Goal: Information Seeking & Learning: Learn about a topic

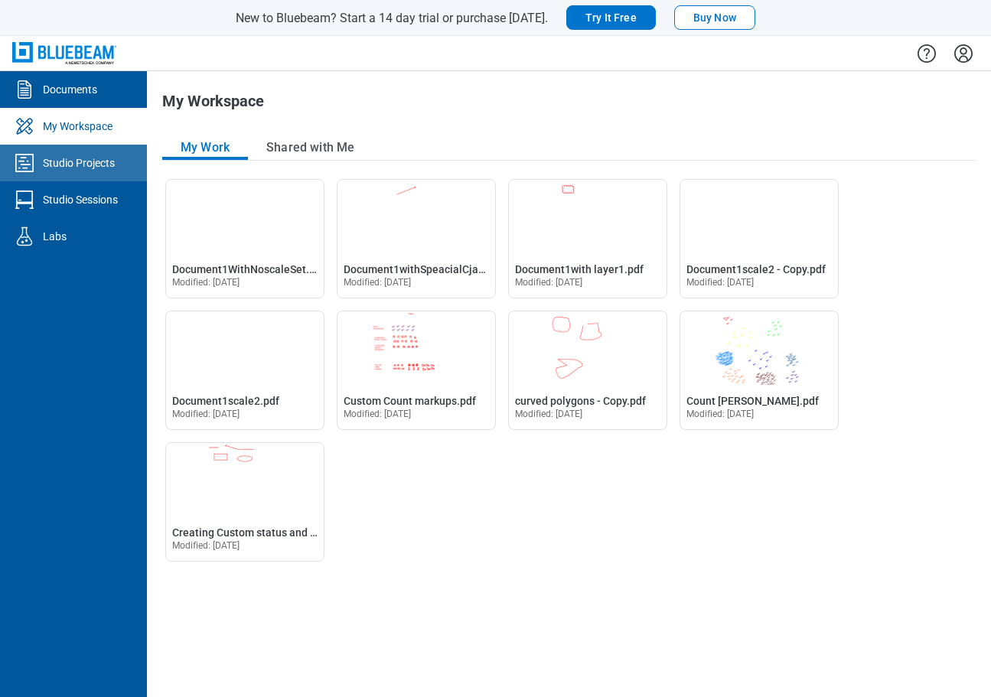
click at [70, 170] on div "Studio Projects" at bounding box center [79, 162] width 72 height 15
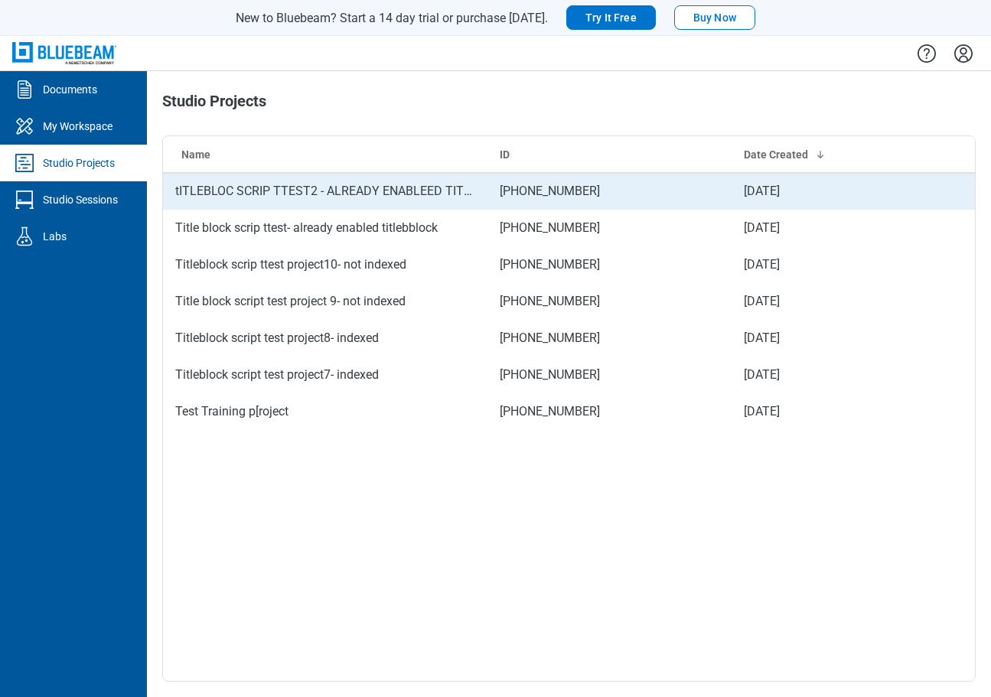
click at [251, 191] on td "tITLEBLOC SCRIP TTEST2 - ALREADY ENABLEED TITLEBNLOCK" at bounding box center [325, 191] width 324 height 37
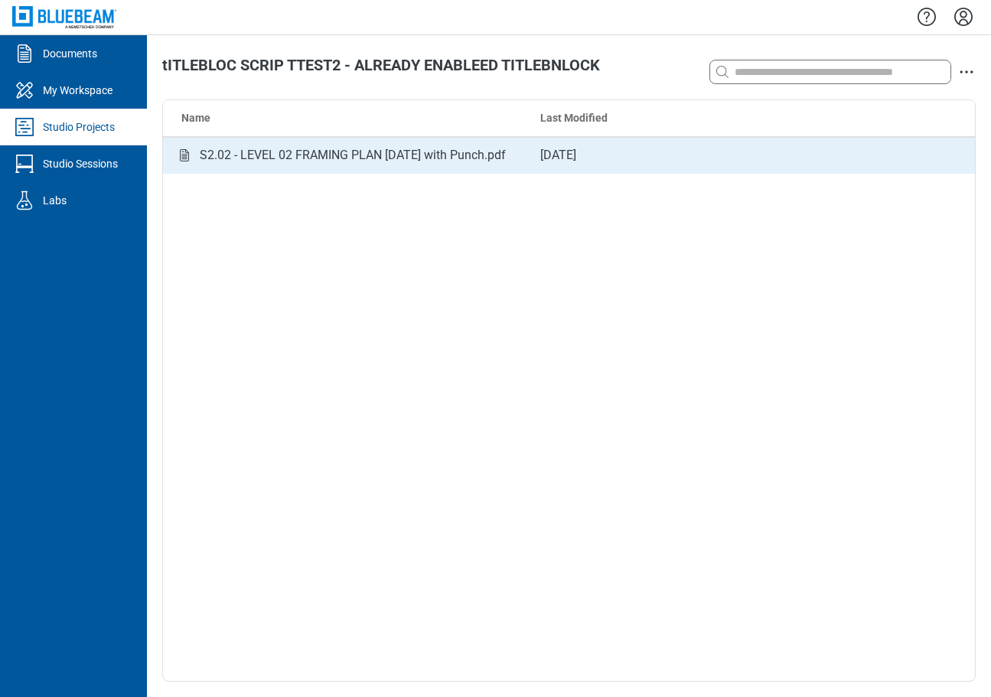
click at [337, 162] on div "S2.02 - LEVEL 02 FRAMING PLAN [DATE] with Punch.pdf" at bounding box center [353, 155] width 306 height 19
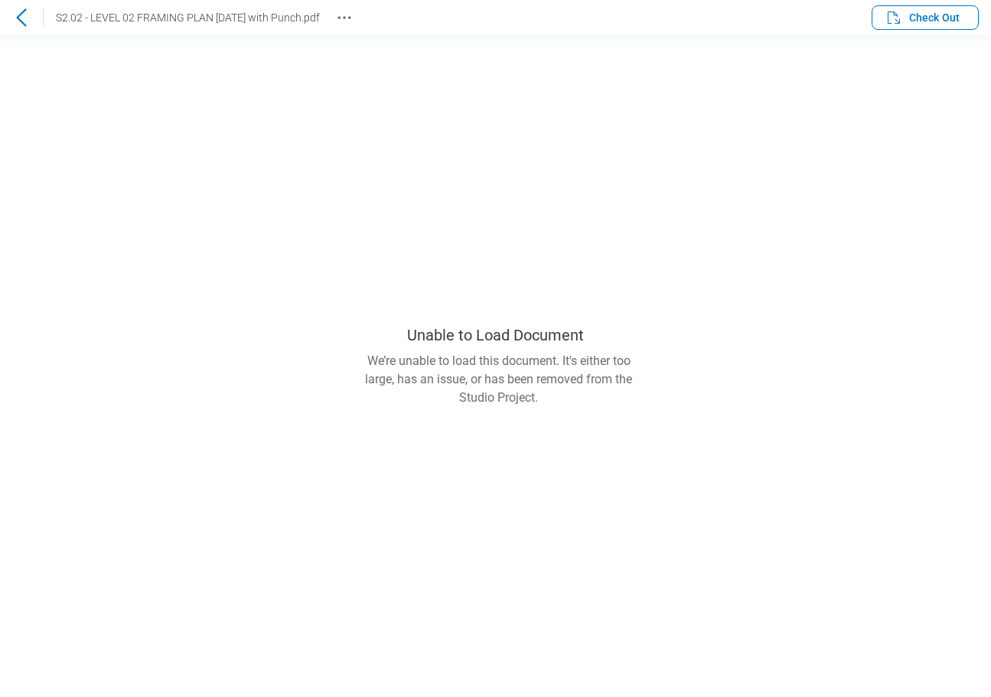
click at [28, 21] on icon at bounding box center [21, 17] width 18 height 18
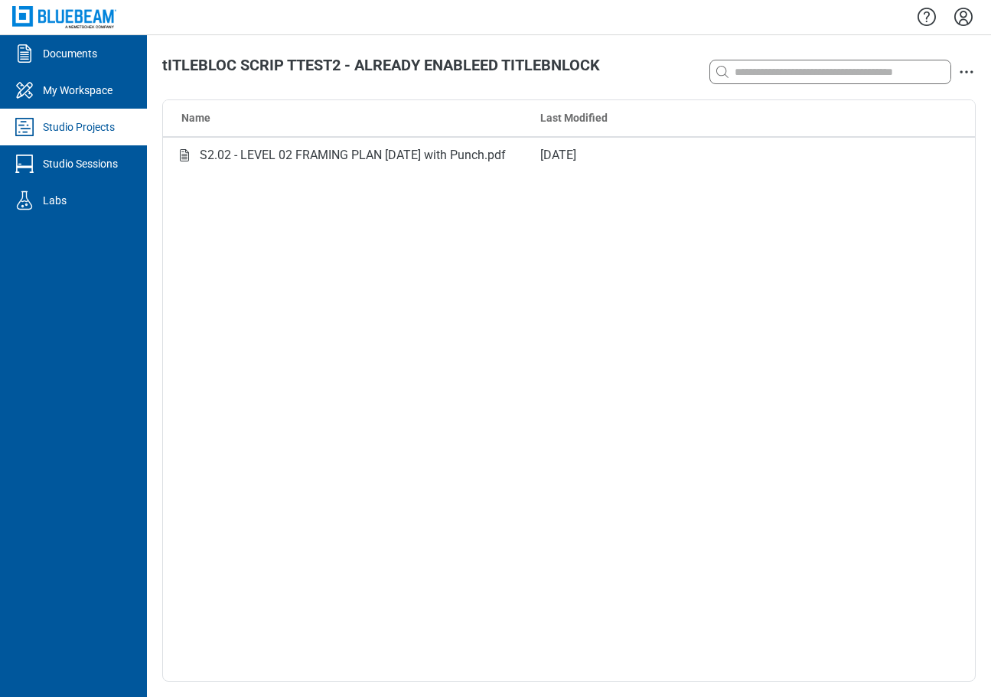
click at [73, 130] on div "Studio Projects" at bounding box center [79, 126] width 72 height 15
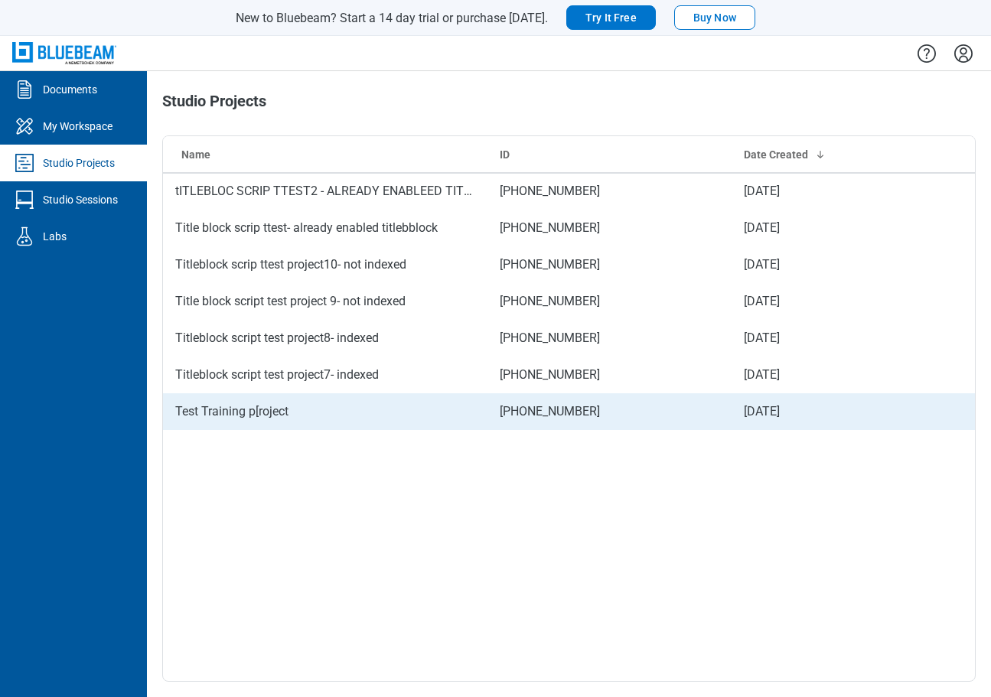
click at [232, 408] on td "Test Training p[roject" at bounding box center [325, 411] width 324 height 37
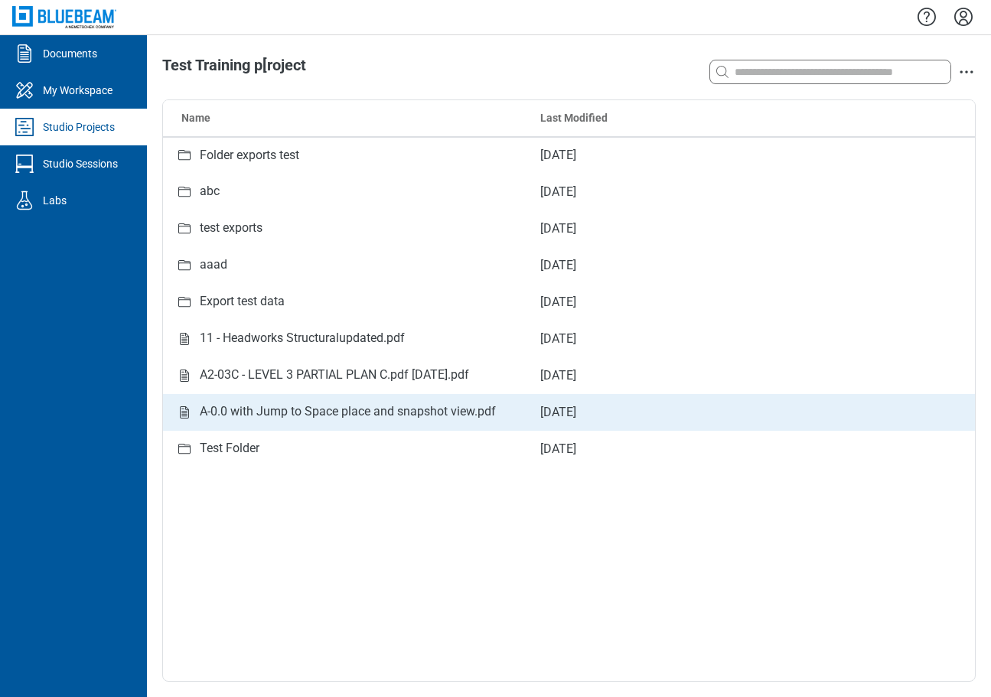
click at [269, 413] on div "A-0.0 with Jump to Space place and snapshot view.pdf" at bounding box center [348, 411] width 296 height 19
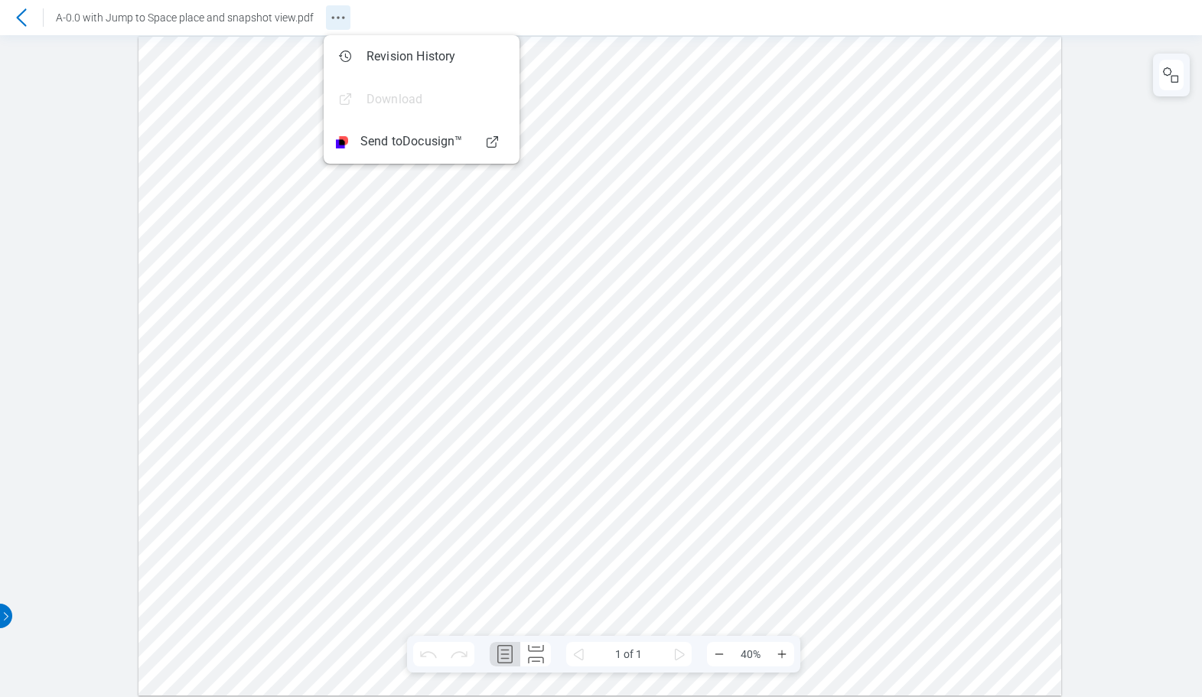
click at [337, 21] on icon "Revision History" at bounding box center [338, 17] width 18 height 18
click at [611, 22] on header "A-0.0 with Jump to Space place and snapshot view.pdf" at bounding box center [601, 17] width 1202 height 35
click at [23, 16] on icon at bounding box center [21, 17] width 18 height 18
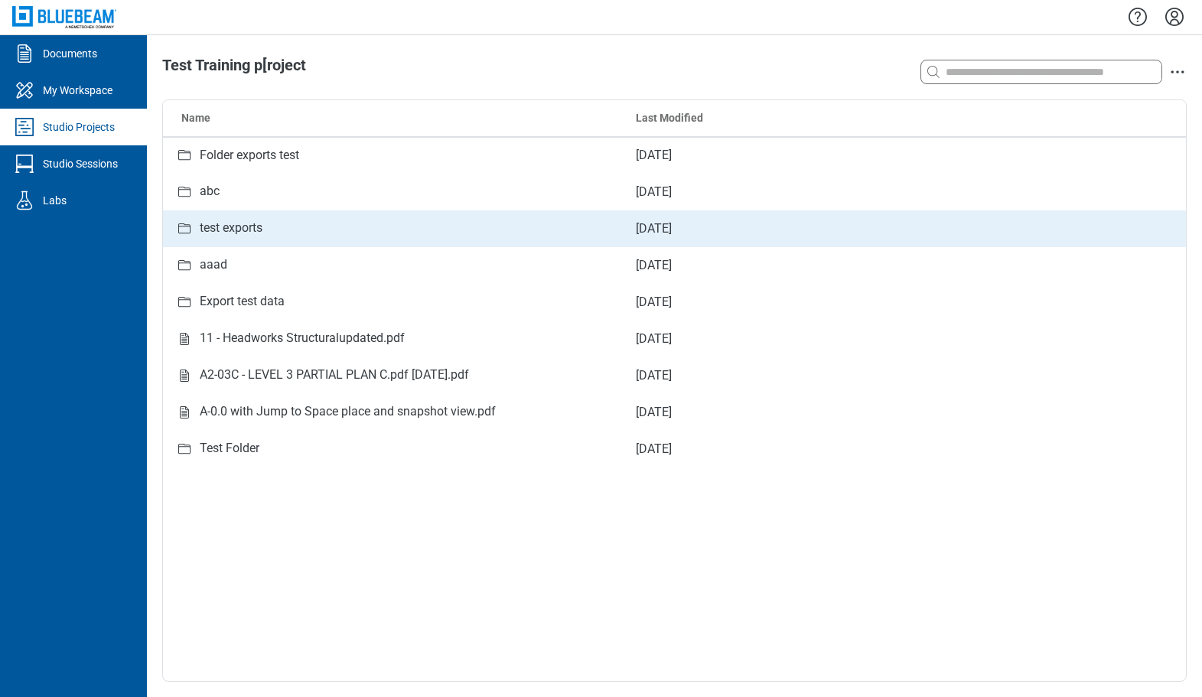
drag, startPoint x: 1104, startPoint y: 236, endPoint x: 1015, endPoint y: 236, distance: 88.8
click at [990, 236] on div "Test Training p[roject Search with a keyword or natural language Name Last Modi…" at bounding box center [674, 366] width 1055 height 662
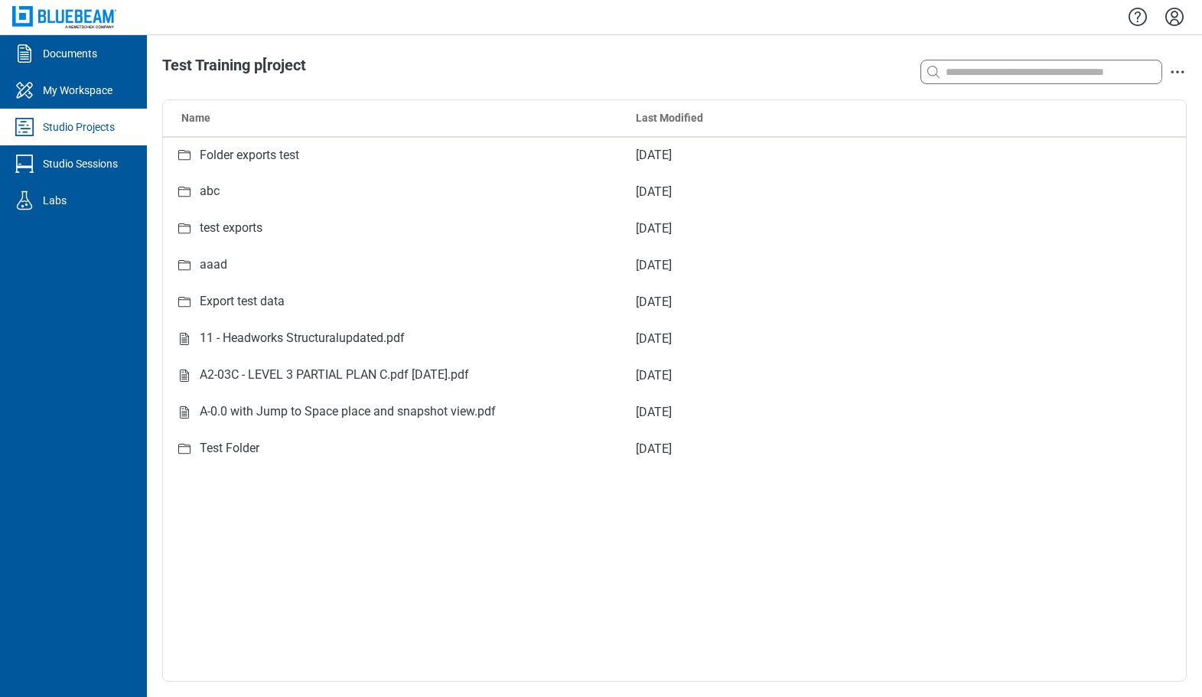
click at [666, 51] on div "Test Training p[roject Search with a keyword or natural language Name Last Modi…" at bounding box center [674, 366] width 1055 height 662
click at [990, 20] on icon "Settings" at bounding box center [1174, 17] width 18 height 18
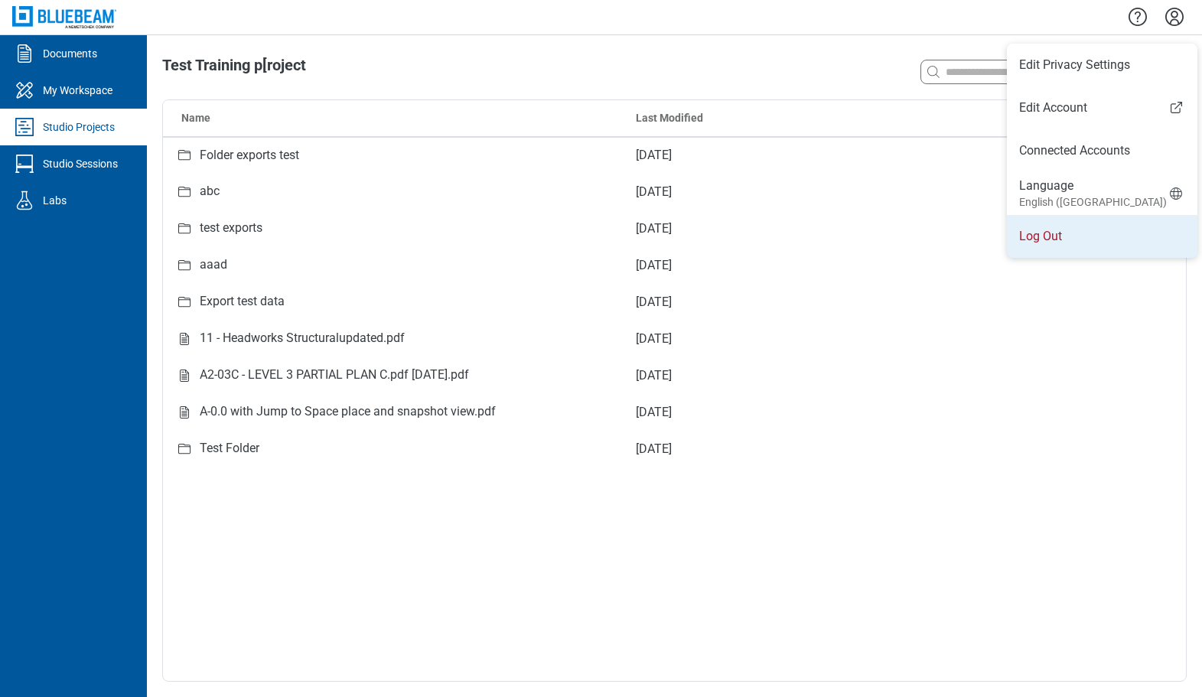
click at [990, 231] on li "Log Out" at bounding box center [1102, 236] width 191 height 43
